Goal: Feedback & Contribution: Contribute content

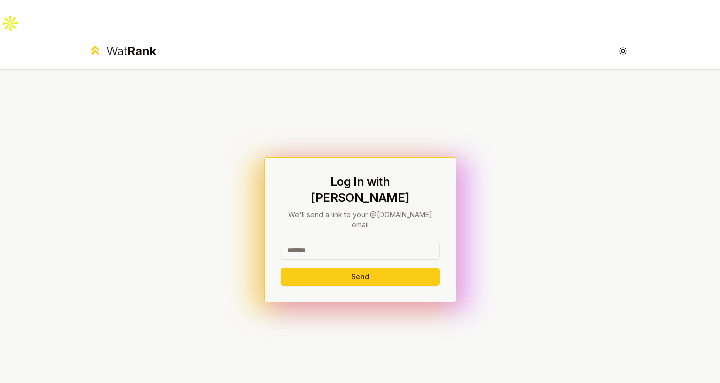
click at [374, 242] on input at bounding box center [360, 251] width 159 height 18
click at [281, 268] on button "Send" at bounding box center [360, 277] width 159 height 18
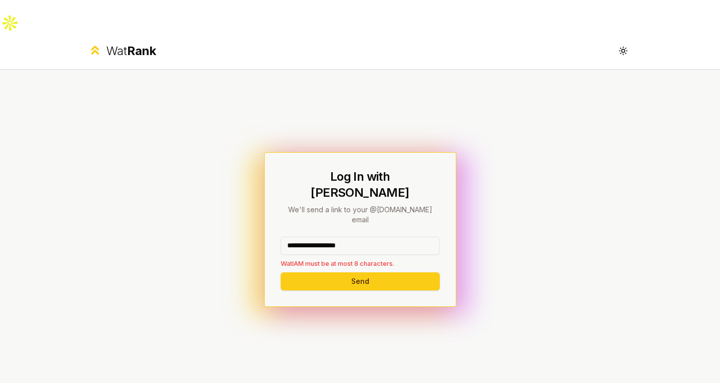
drag, startPoint x: 366, startPoint y: 197, endPoint x: 320, endPoint y: 197, distance: 46.0
click at [320, 237] on input "**********" at bounding box center [360, 246] width 159 height 18
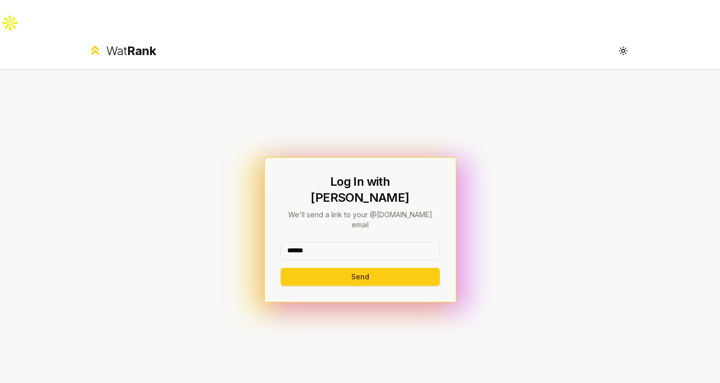
type input "******"
click at [281, 268] on button "Send" at bounding box center [360, 277] width 159 height 18
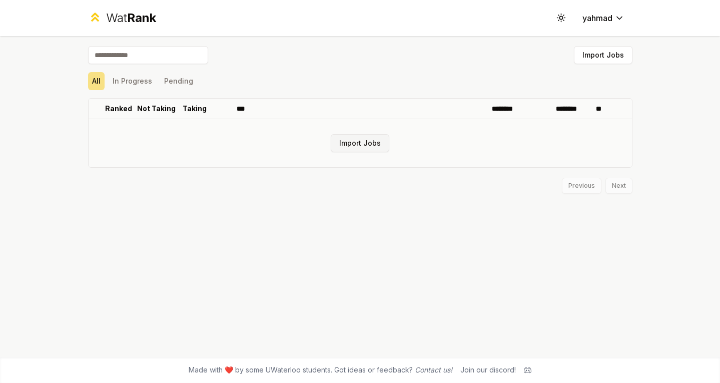
click at [369, 141] on button "Import Jobs" at bounding box center [360, 143] width 59 height 18
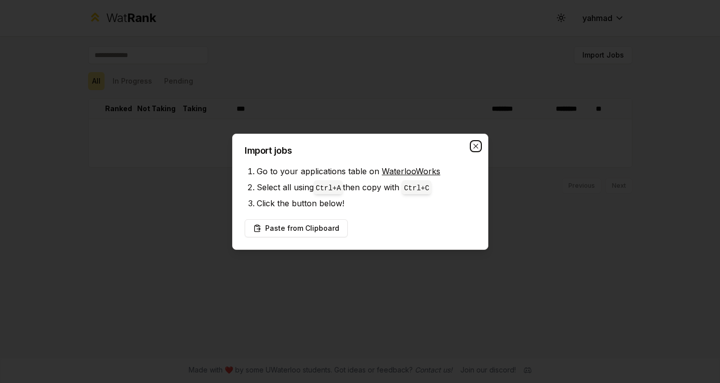
click at [477, 145] on icon "button" at bounding box center [475, 146] width 5 height 5
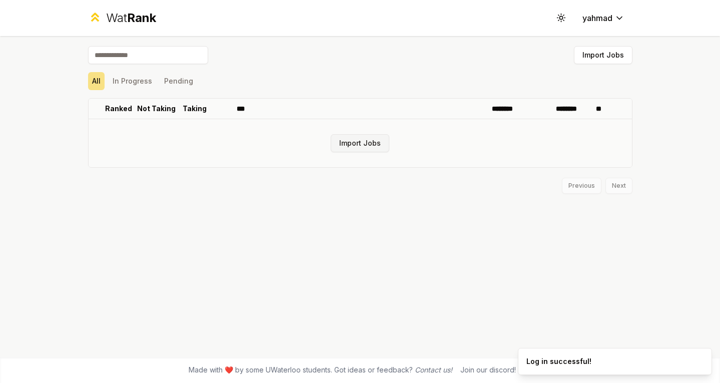
click at [351, 145] on button "Import Jobs" at bounding box center [360, 143] width 59 height 18
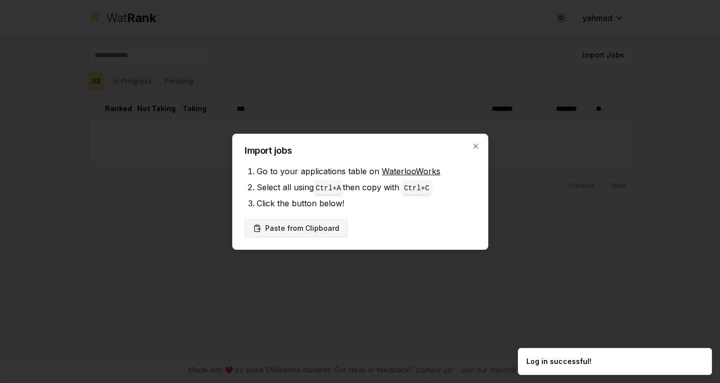
click at [310, 228] on button "Paste from Clipboard" at bounding box center [296, 228] width 103 height 18
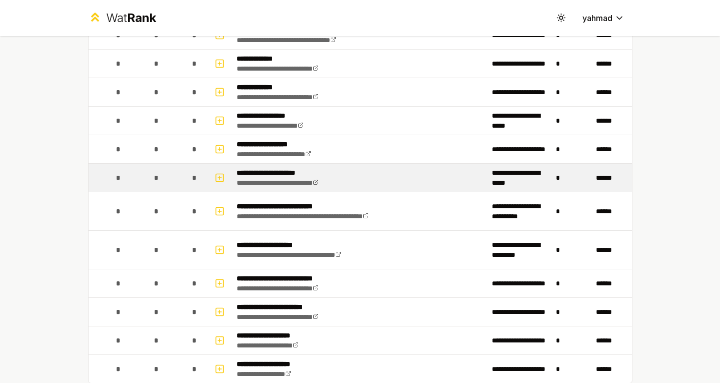
scroll to position [1137, 0]
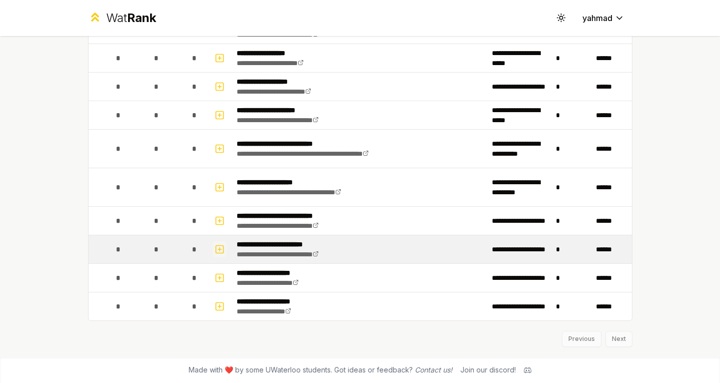
click at [217, 248] on icon "button" at bounding box center [220, 249] width 10 height 12
select select
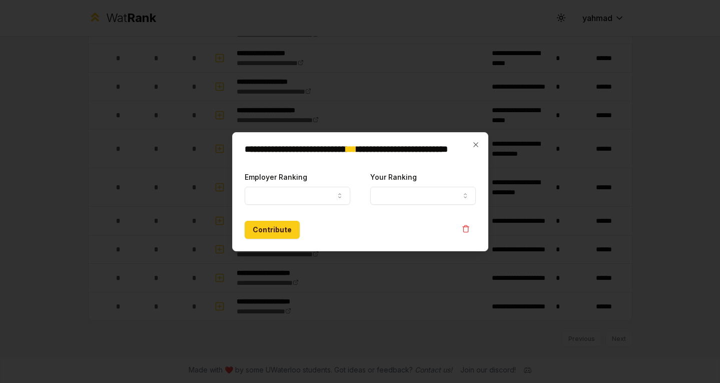
click at [297, 183] on div "Employer Ranking ***** ******" at bounding box center [298, 188] width 106 height 34
click at [298, 189] on button "Employer Ranking" at bounding box center [298, 196] width 106 height 18
select select "******"
click at [398, 195] on button "Your Ranking" at bounding box center [423, 196] width 106 height 18
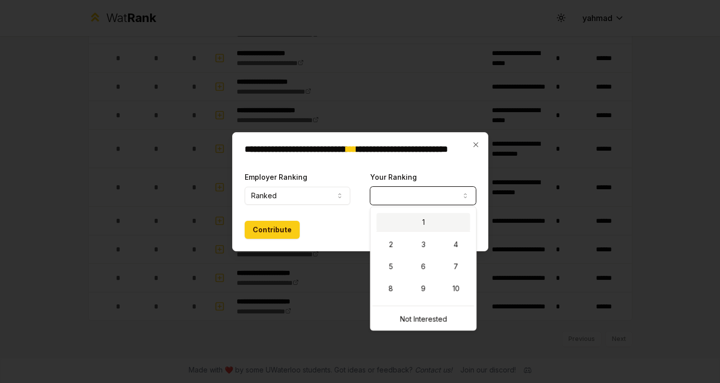
select select "*"
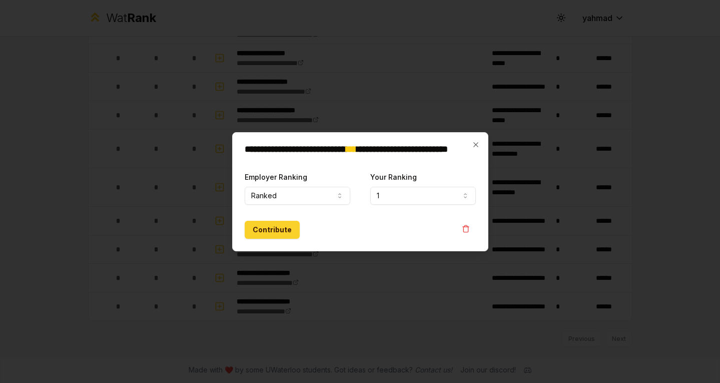
click at [263, 231] on button "Contribute" at bounding box center [272, 230] width 55 height 18
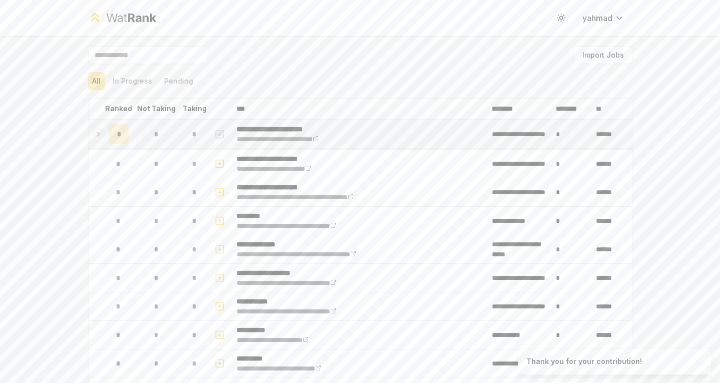
click at [95, 135] on icon at bounding box center [99, 134] width 8 height 12
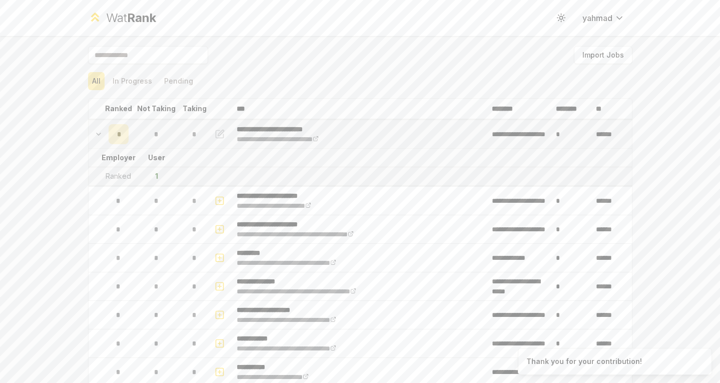
click at [95, 135] on icon at bounding box center [99, 134] width 8 height 12
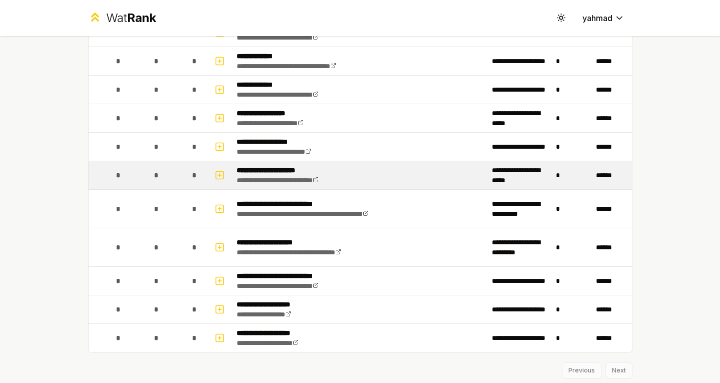
scroll to position [1138, 0]
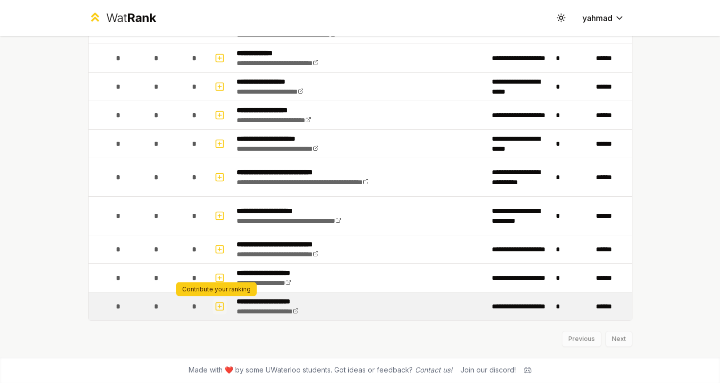
click at [216, 308] on rect "button" at bounding box center [220, 306] width 8 height 8
select select
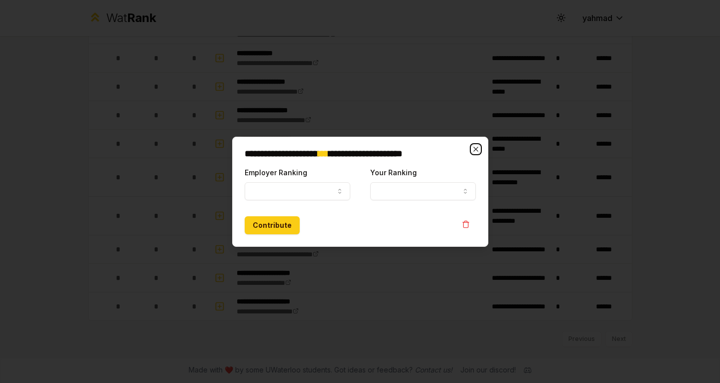
click at [477, 150] on icon "button" at bounding box center [476, 149] width 8 height 8
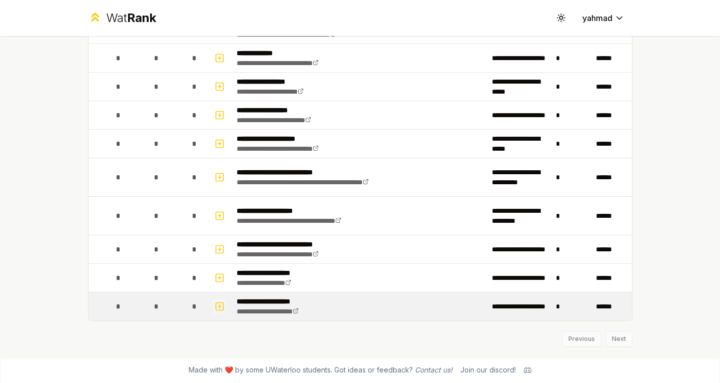
click at [215, 307] on icon "button" at bounding box center [220, 306] width 10 height 12
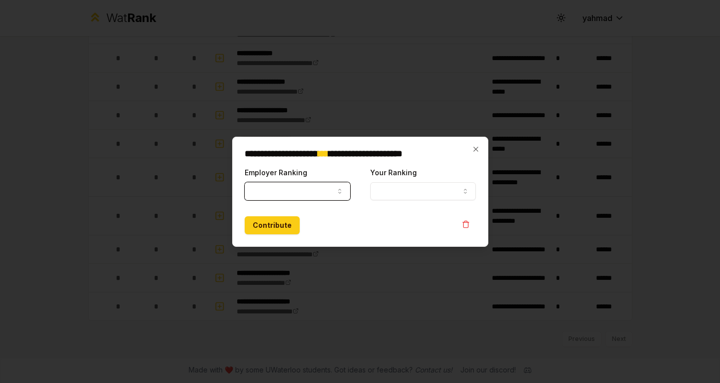
click at [277, 192] on button "Employer Ranking" at bounding box center [298, 191] width 106 height 18
drag, startPoint x: 273, startPoint y: 226, endPoint x: 263, endPoint y: 205, distance: 23.3
click at [265, 223] on button "Contribute" at bounding box center [272, 225] width 55 height 18
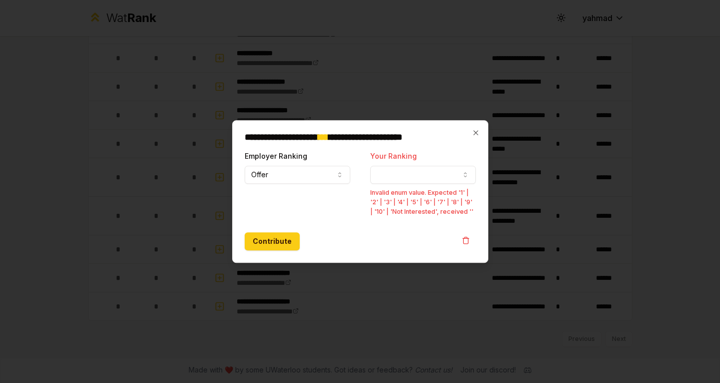
click at [411, 182] on button "Your Ranking" at bounding box center [423, 175] width 106 height 18
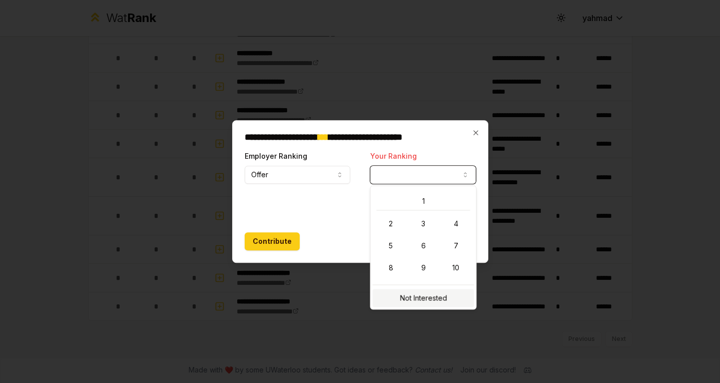
select select "**********"
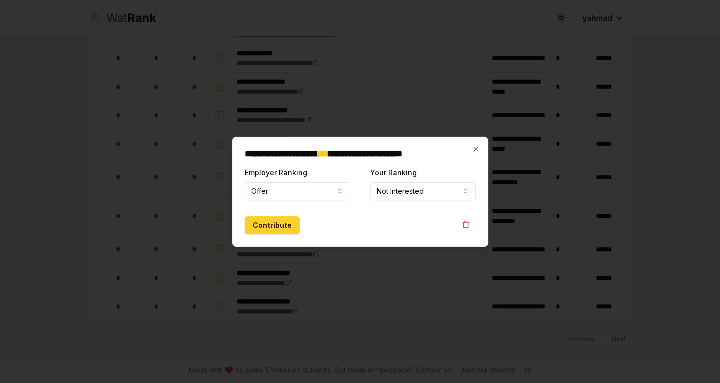
click at [270, 221] on button "Contribute" at bounding box center [272, 225] width 55 height 18
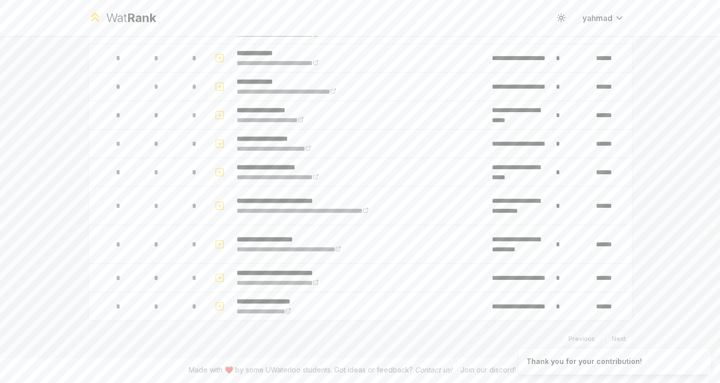
scroll to position [0, 0]
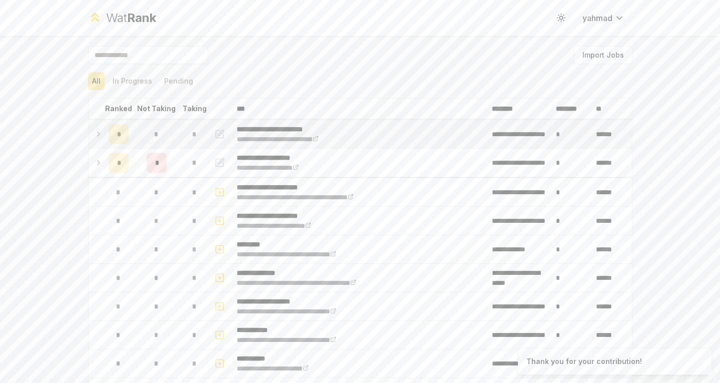
click at [118, 141] on div "*" at bounding box center [119, 134] width 20 height 20
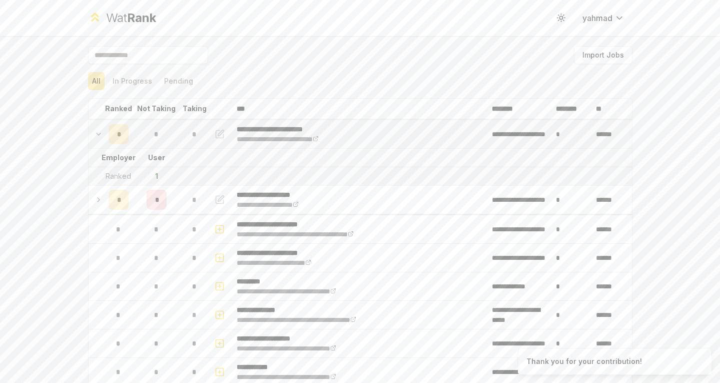
click at [109, 140] on div "*" at bounding box center [119, 134] width 20 height 20
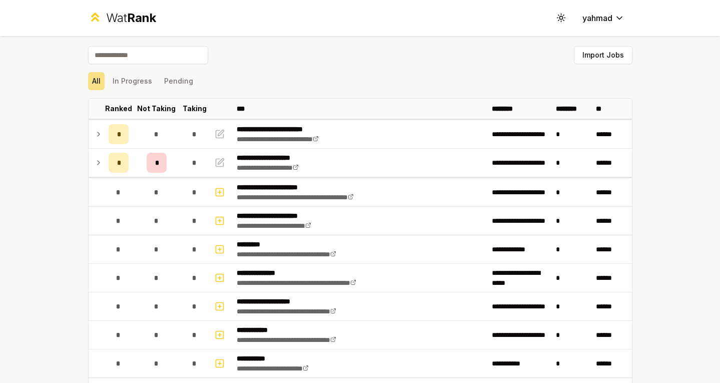
click at [134, 57] on input at bounding box center [148, 55] width 120 height 18
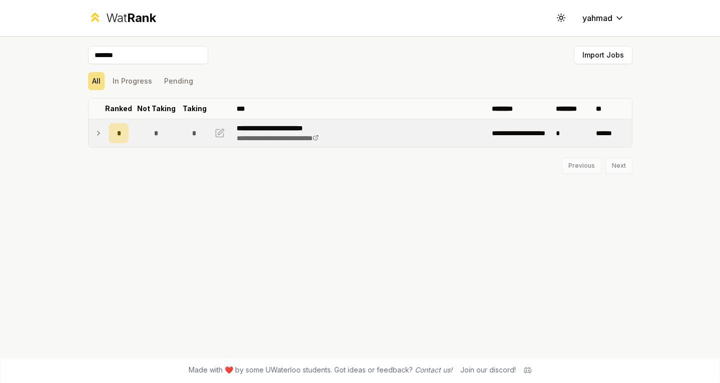
type input "*******"
click at [159, 132] on div "*" at bounding box center [157, 133] width 20 height 20
click at [194, 135] on span "*" at bounding box center [194, 134] width 5 height 10
click at [194, 135] on span "*" at bounding box center [194, 133] width 5 height 10
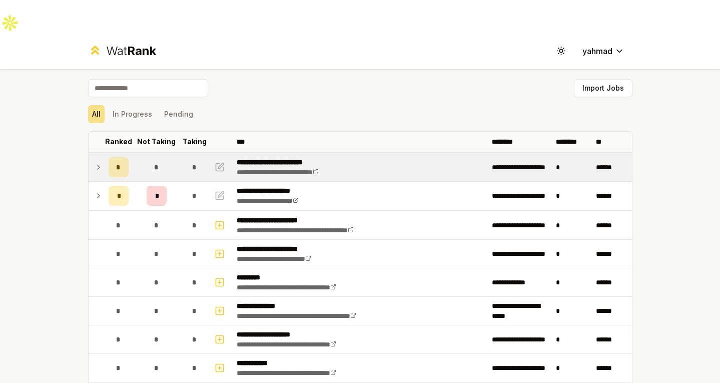
click at [95, 161] on icon at bounding box center [99, 167] width 8 height 12
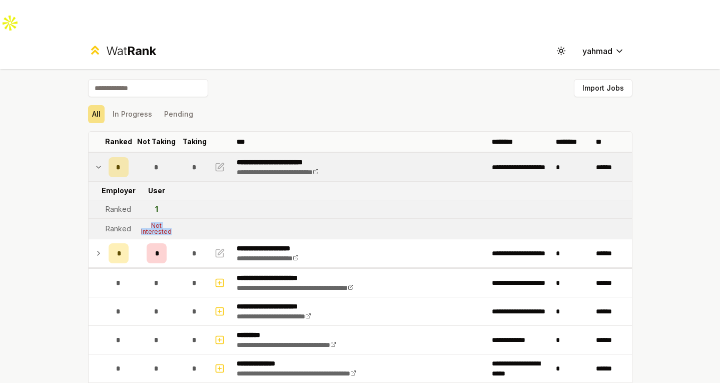
drag, startPoint x: 163, startPoint y: 196, endPoint x: 133, endPoint y: 188, distance: 31.7
click at [133, 219] on td "Not Interested" at bounding box center [157, 229] width 48 height 20
drag, startPoint x: 176, startPoint y: 202, endPoint x: 143, endPoint y: 193, distance: 34.6
click at [143, 219] on td "Not Interested" at bounding box center [157, 229] width 48 height 20
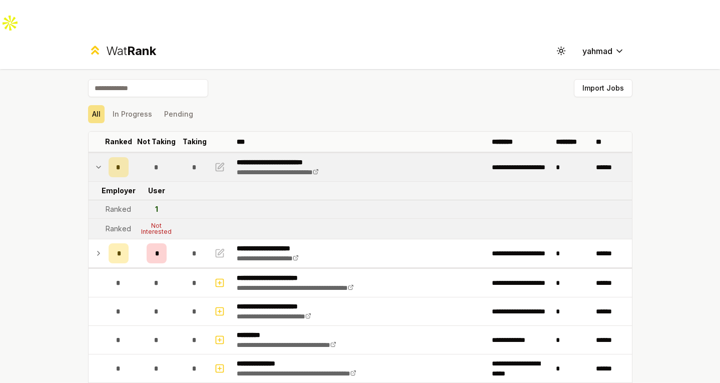
click at [39, 183] on div "**********" at bounding box center [360, 224] width 720 height 383
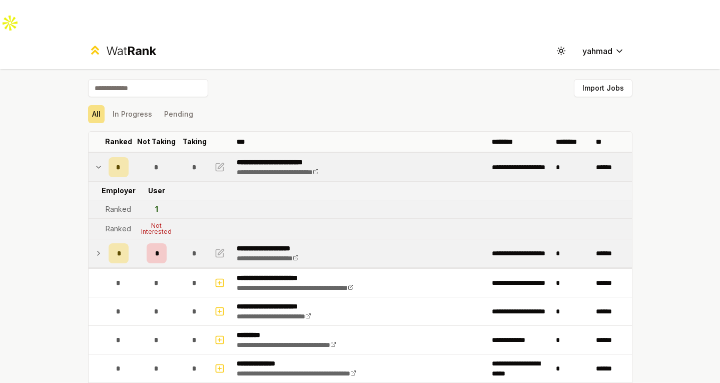
click at [96, 247] on icon at bounding box center [99, 253] width 8 height 12
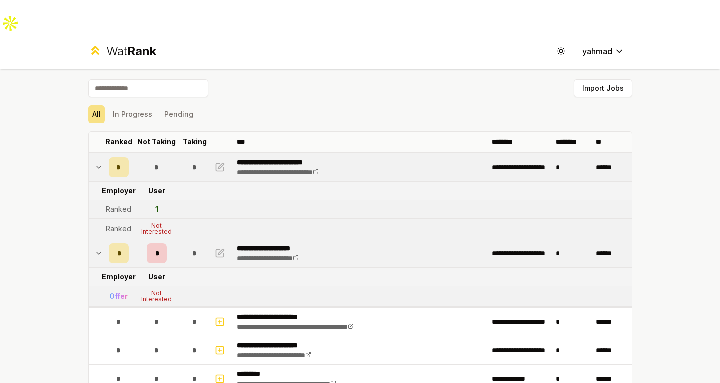
click at [93, 239] on td at bounding box center [97, 253] width 16 height 28
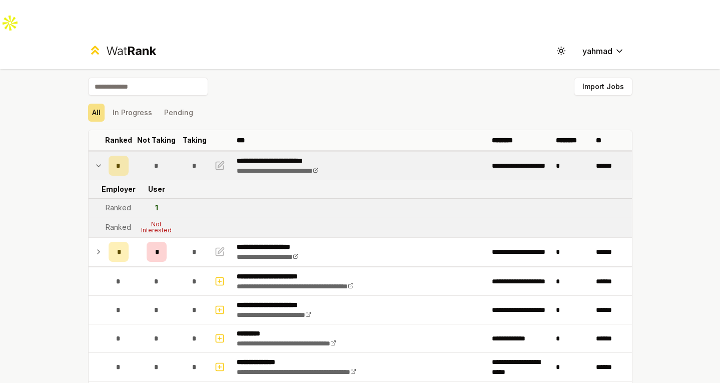
scroll to position [3, 0]
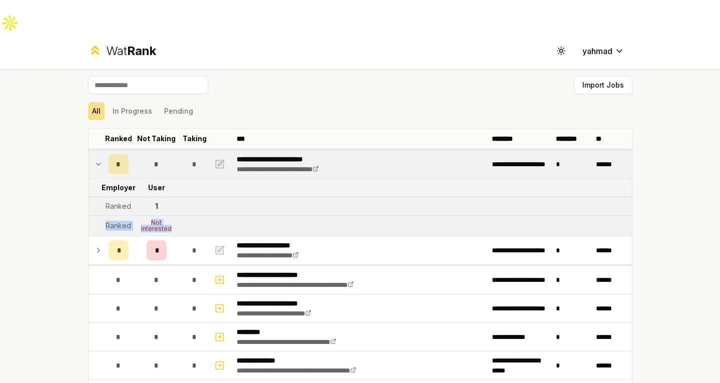
drag, startPoint x: 97, startPoint y: 191, endPoint x: 172, endPoint y: 200, distance: 75.5
click at [172, 216] on tr "Ranked Not Interested" at bounding box center [360, 226] width 543 height 21
click at [172, 216] on td "Not Interested" at bounding box center [157, 226] width 48 height 20
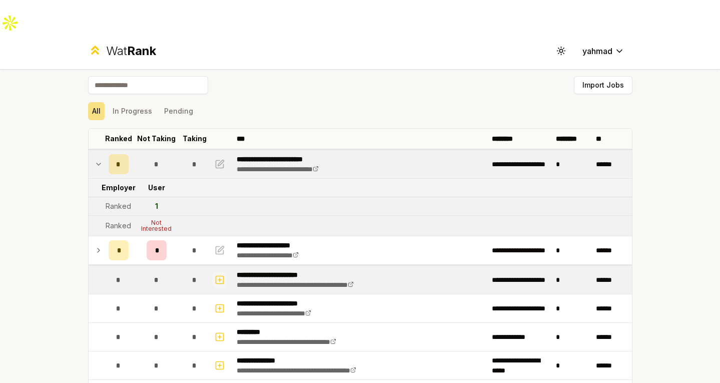
click at [220, 278] on icon "button" at bounding box center [220, 280] width 0 height 4
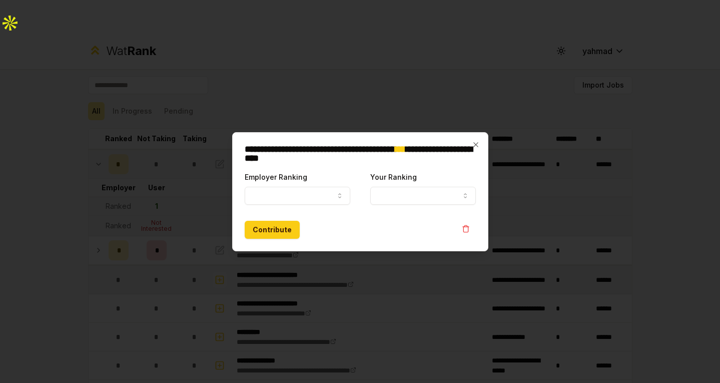
select select
click at [308, 192] on button "Employer Ranking" at bounding box center [298, 196] width 106 height 18
click at [475, 144] on icon "button" at bounding box center [475, 144] width 5 height 5
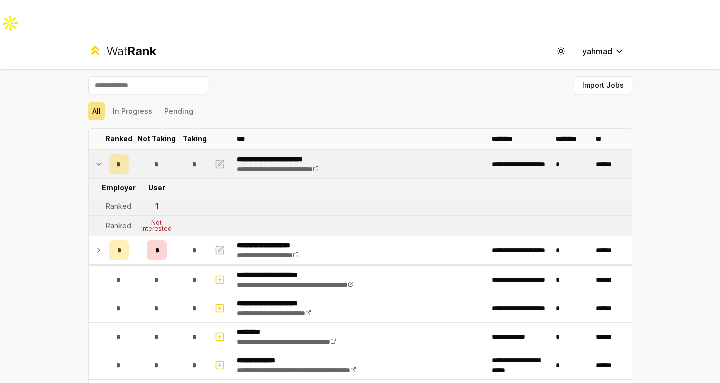
click at [97, 158] on icon at bounding box center [99, 164] width 8 height 12
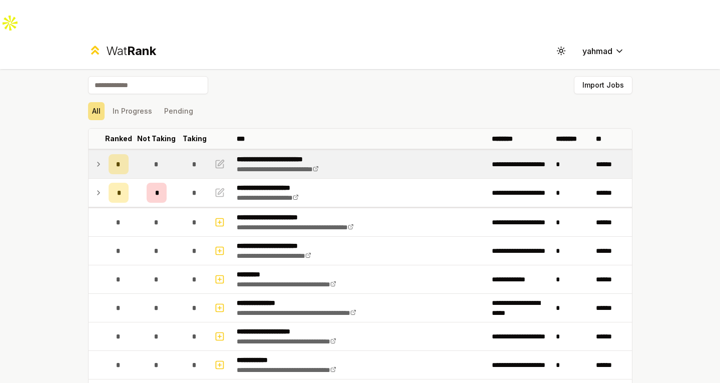
click at [97, 158] on icon at bounding box center [99, 164] width 8 height 12
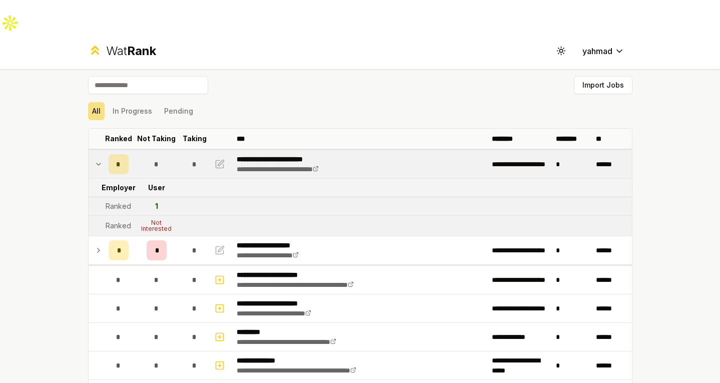
click at [95, 158] on icon at bounding box center [99, 164] width 8 height 12
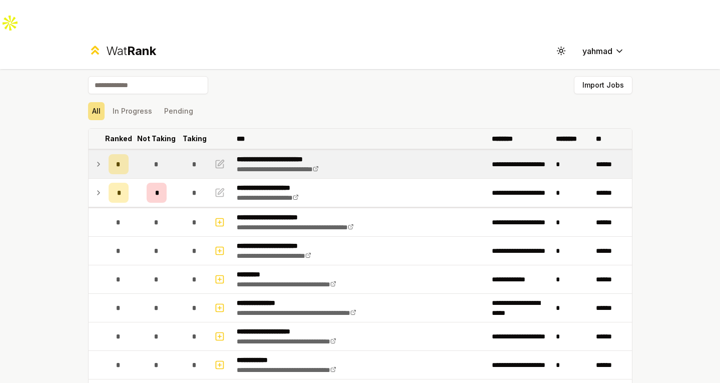
drag, startPoint x: 344, startPoint y: 13, endPoint x: 330, endPoint y: 104, distance: 92.1
click at [330, 129] on th "***" at bounding box center [360, 139] width 255 height 20
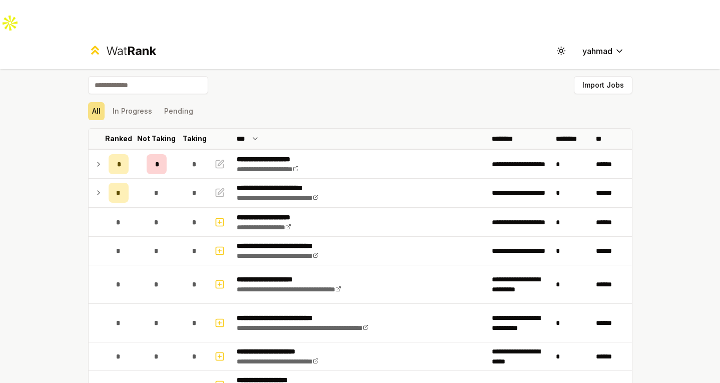
click at [95, 158] on icon at bounding box center [99, 164] width 8 height 12
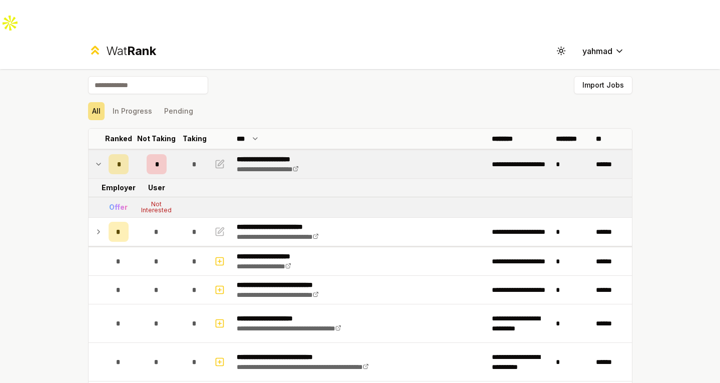
click at [97, 158] on icon at bounding box center [99, 164] width 8 height 12
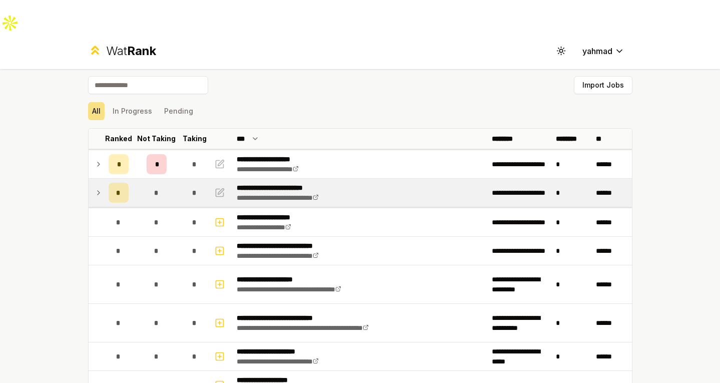
click at [95, 187] on icon at bounding box center [99, 193] width 8 height 12
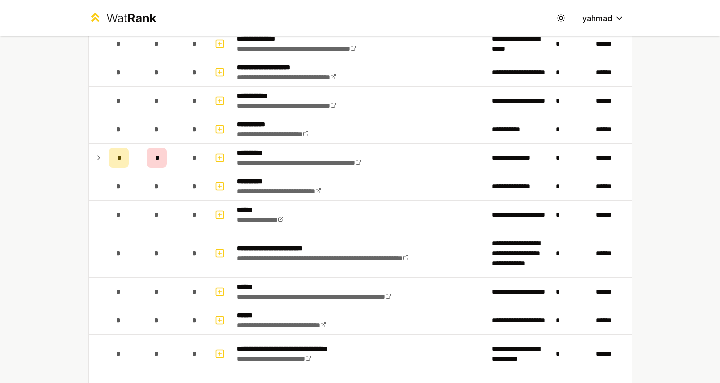
scroll to position [234, 0]
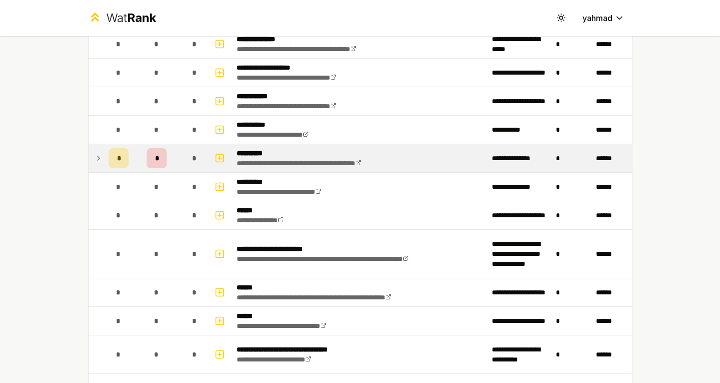
click at [95, 160] on icon at bounding box center [99, 158] width 8 height 12
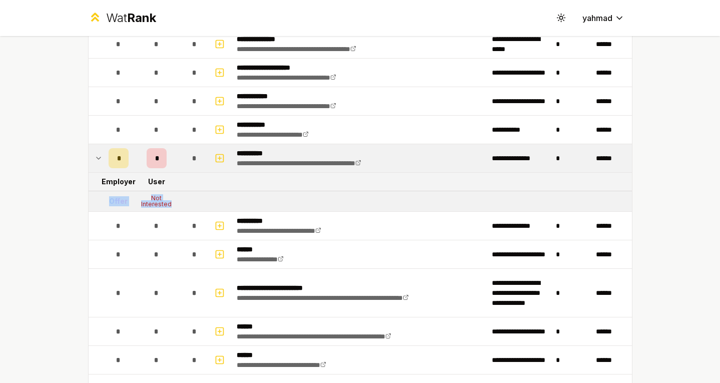
drag, startPoint x: 171, startPoint y: 202, endPoint x: 91, endPoint y: 196, distance: 79.8
click at [91, 196] on tr "Offer Not Interested" at bounding box center [360, 201] width 543 height 21
drag, startPoint x: 60, startPoint y: 194, endPoint x: 38, endPoint y: 139, distance: 59.1
click at [38, 139] on div "**********" at bounding box center [360, 191] width 720 height 383
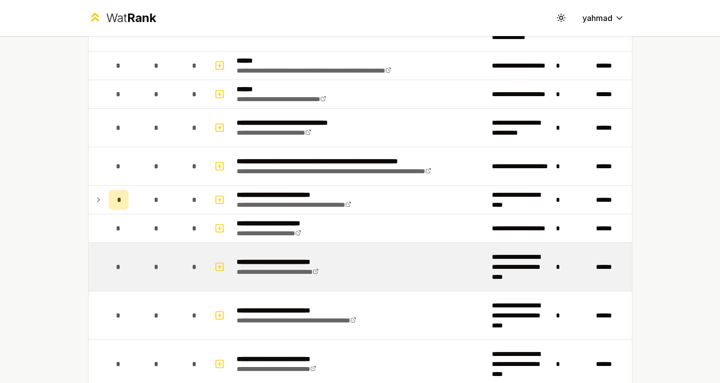
scroll to position [499, 0]
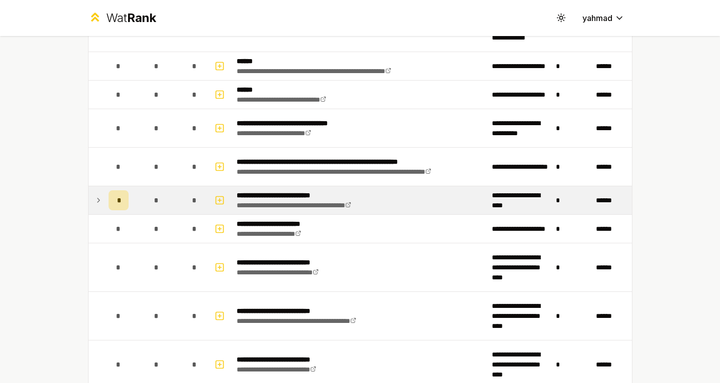
click at [95, 201] on icon at bounding box center [99, 200] width 8 height 12
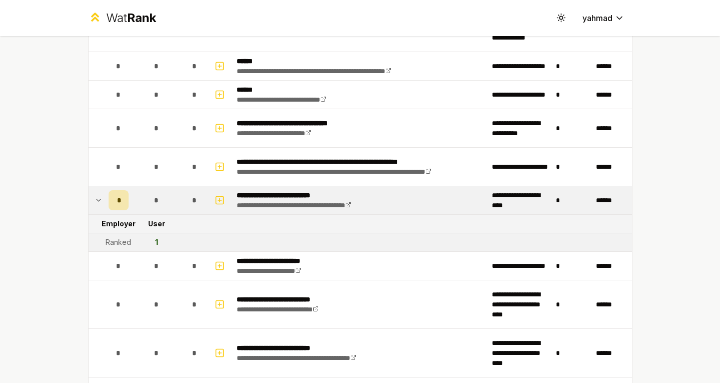
click at [95, 201] on icon at bounding box center [99, 200] width 8 height 12
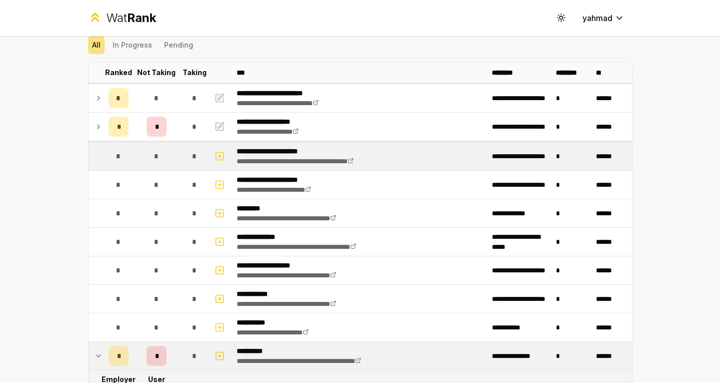
scroll to position [36, 0]
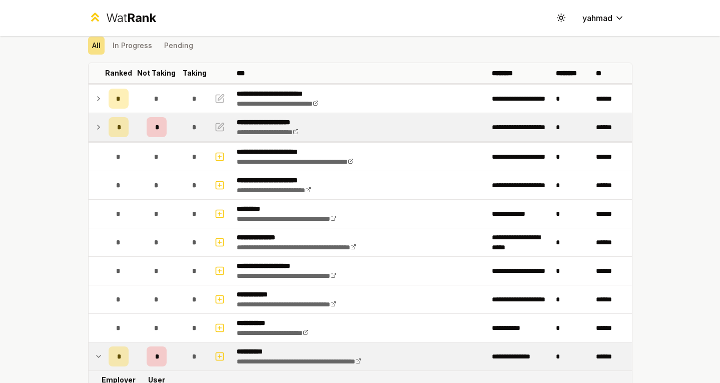
click at [95, 124] on icon at bounding box center [99, 127] width 8 height 12
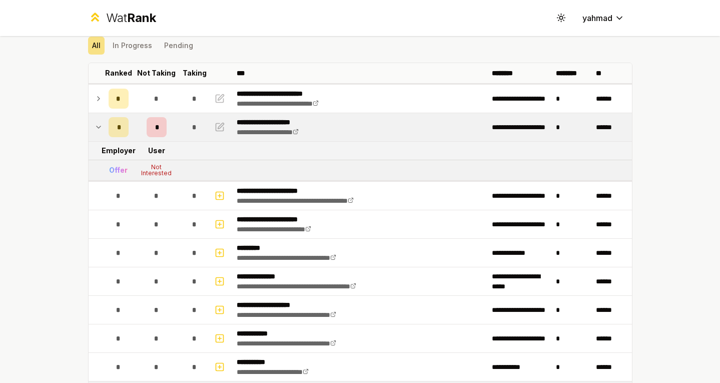
click at [95, 124] on icon at bounding box center [99, 127] width 8 height 12
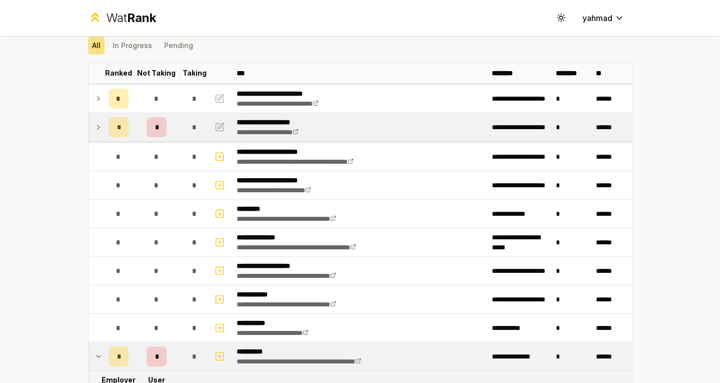
click at [89, 119] on td at bounding box center [97, 127] width 16 height 28
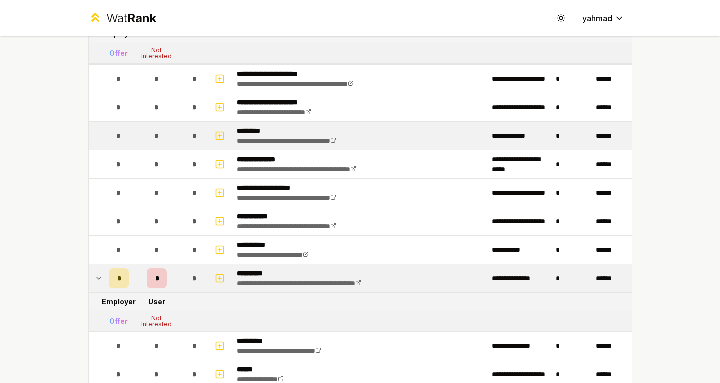
scroll to position [152, 0]
click at [215, 137] on icon "button" at bounding box center [220, 136] width 10 height 12
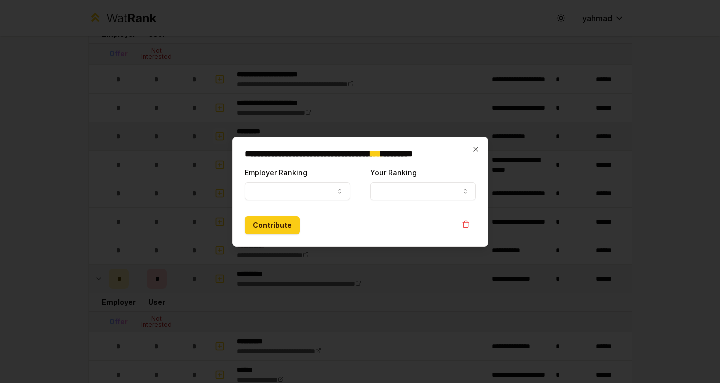
select select
click at [281, 190] on button "Employer Ranking" at bounding box center [298, 191] width 106 height 18
select select "*****"
click at [401, 185] on button "Your Ranking" at bounding box center [423, 191] width 106 height 18
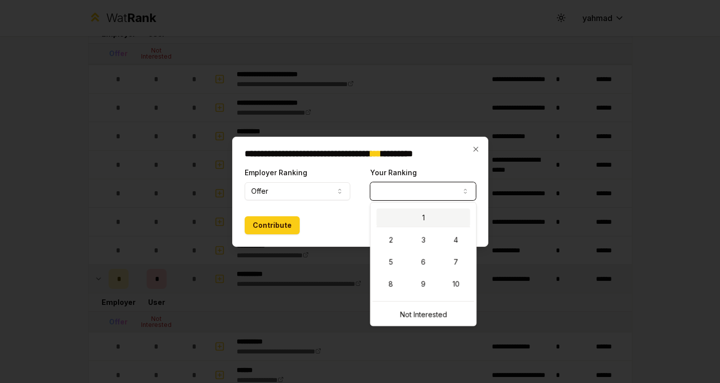
select select "*"
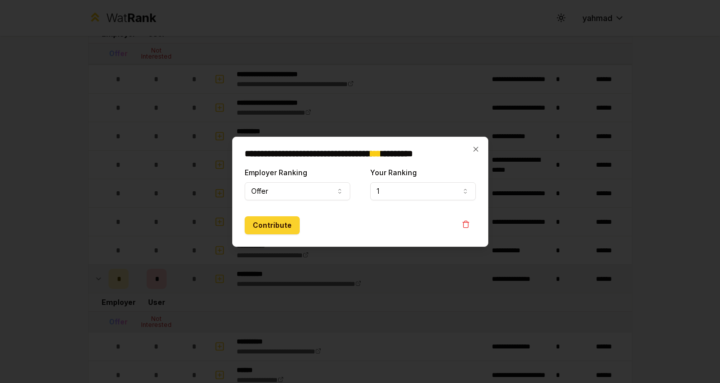
click at [283, 221] on button "Contribute" at bounding box center [272, 225] width 55 height 18
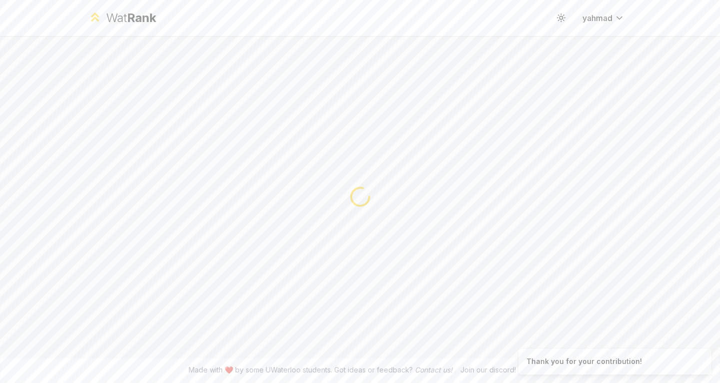
scroll to position [0, 0]
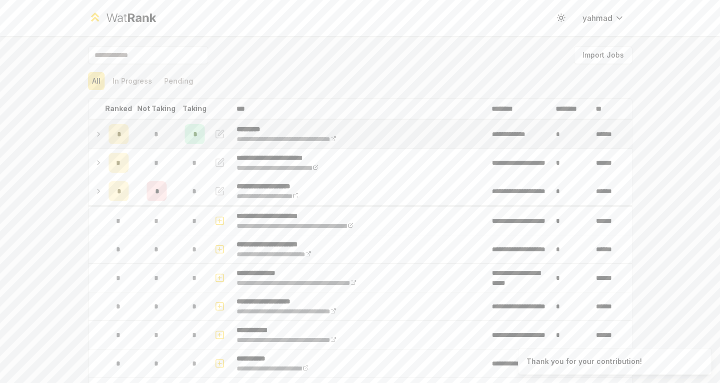
click at [95, 135] on icon at bounding box center [99, 134] width 8 height 12
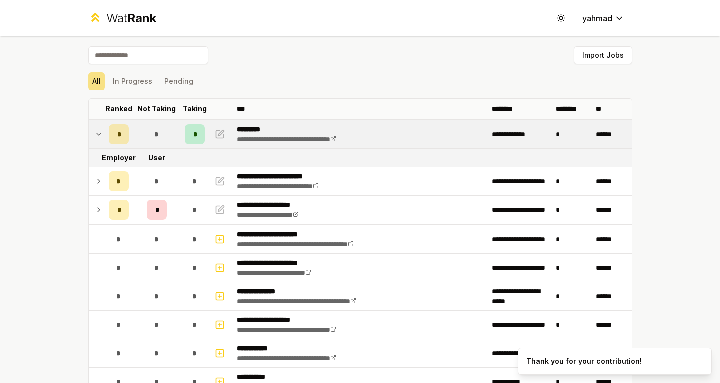
click at [117, 135] on span "*" at bounding box center [118, 134] width 3 height 10
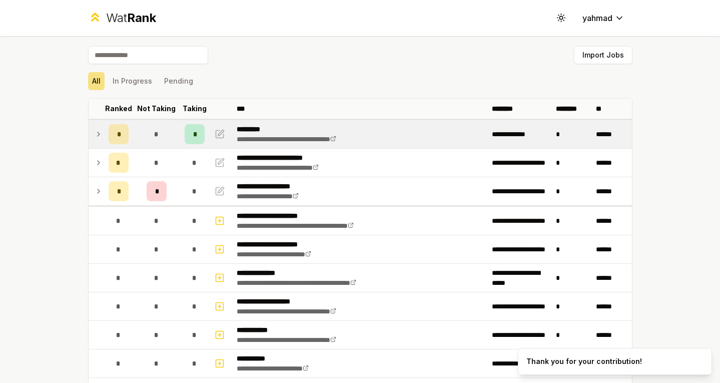
click at [193, 139] on span "*" at bounding box center [194, 134] width 3 height 10
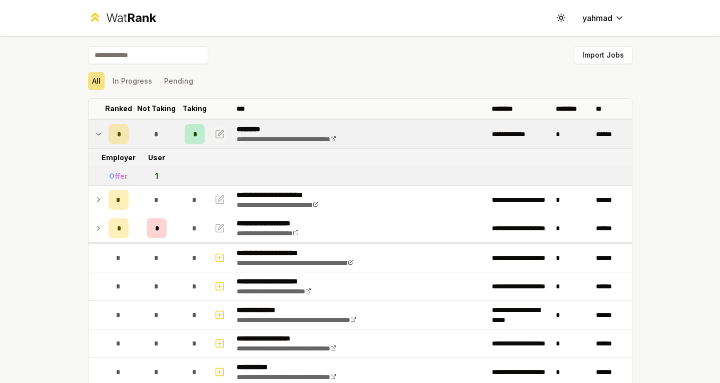
click at [218, 133] on icon "button" at bounding box center [221, 133] width 6 height 6
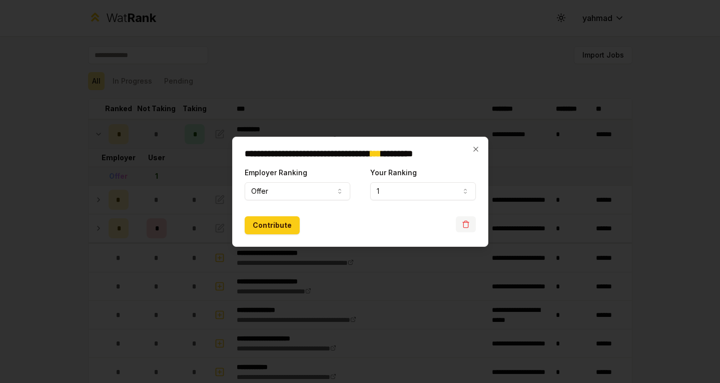
click at [468, 221] on icon "button" at bounding box center [466, 224] width 8 height 8
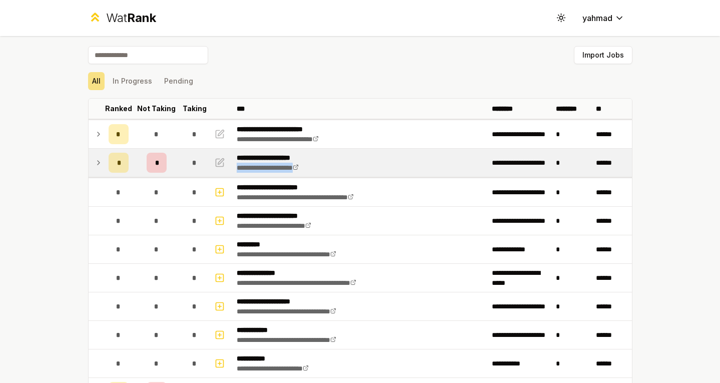
drag, startPoint x: 449, startPoint y: 160, endPoint x: 436, endPoint y: 162, distance: 13.1
click at [438, 161] on td "**********" at bounding box center [360, 163] width 255 height 28
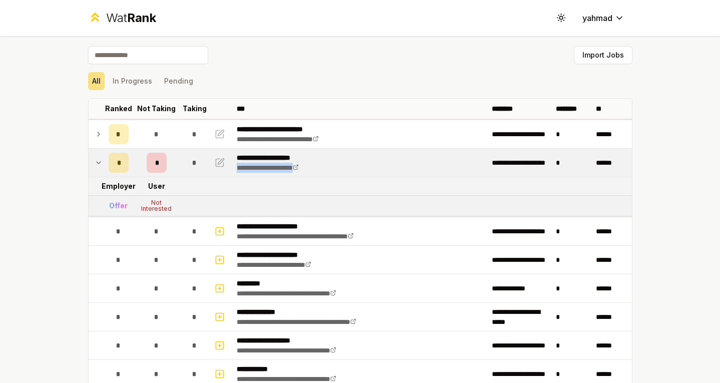
click at [436, 162] on td "**********" at bounding box center [360, 163] width 255 height 28
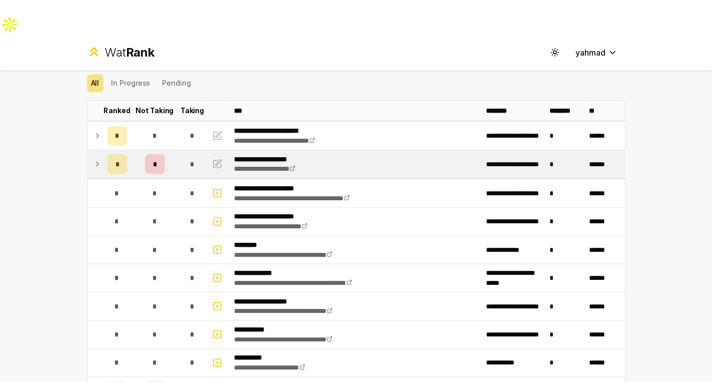
scroll to position [50, 0]
